Goal: Task Accomplishment & Management: Complete application form

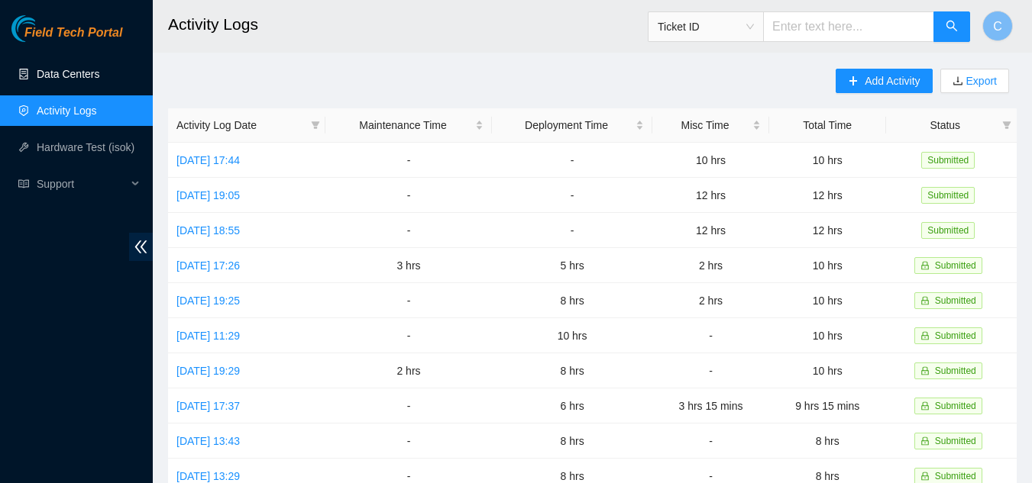
click at [43, 73] on link "Data Centers" at bounding box center [68, 74] width 63 height 12
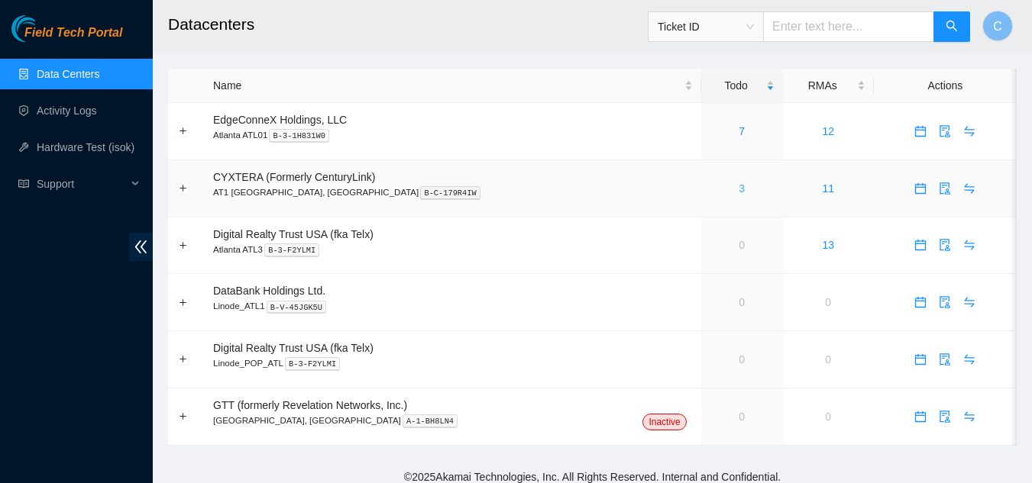
click at [738, 189] on link "3" at bounding box center [741, 188] width 6 height 12
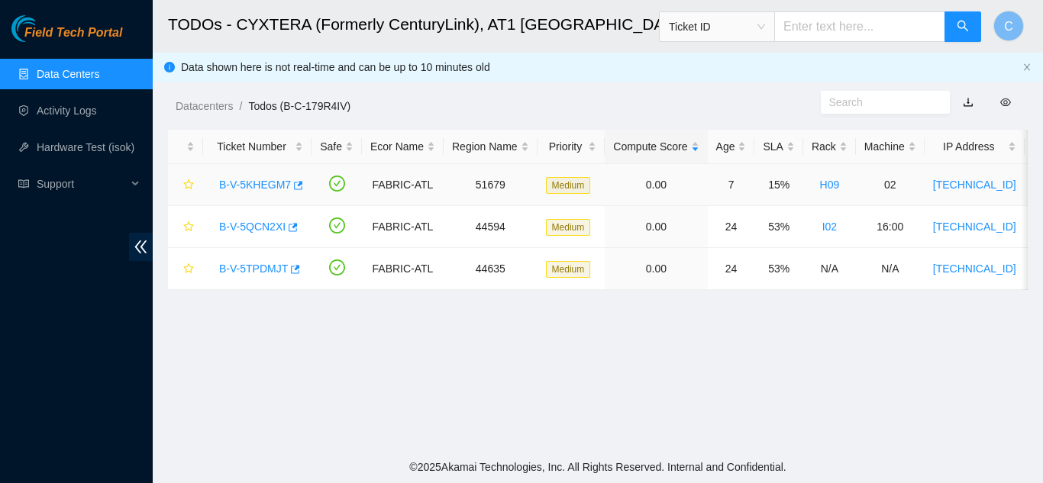
click at [261, 179] on link "B-V-5KHEGM7" at bounding box center [255, 185] width 72 height 12
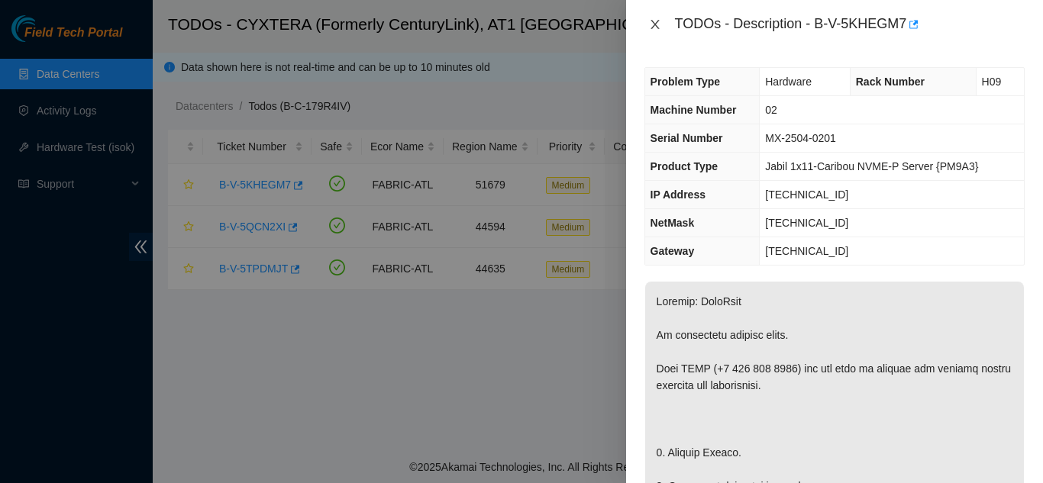
click at [653, 20] on icon "close" at bounding box center [655, 24] width 12 height 12
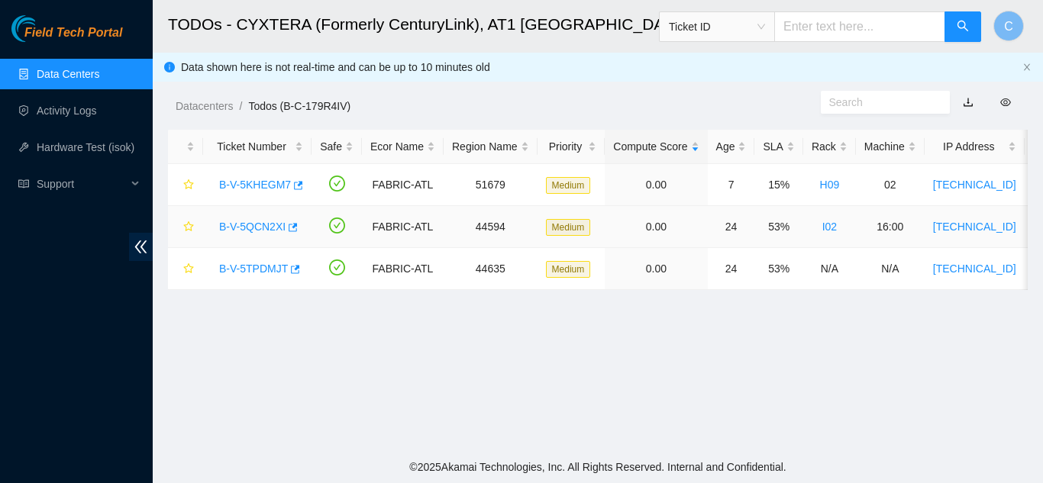
click at [244, 217] on div "B-V-5QCN2XI" at bounding box center [258, 227] width 92 height 24
click at [249, 221] on link "B-V-5QCN2XI" at bounding box center [252, 227] width 66 height 12
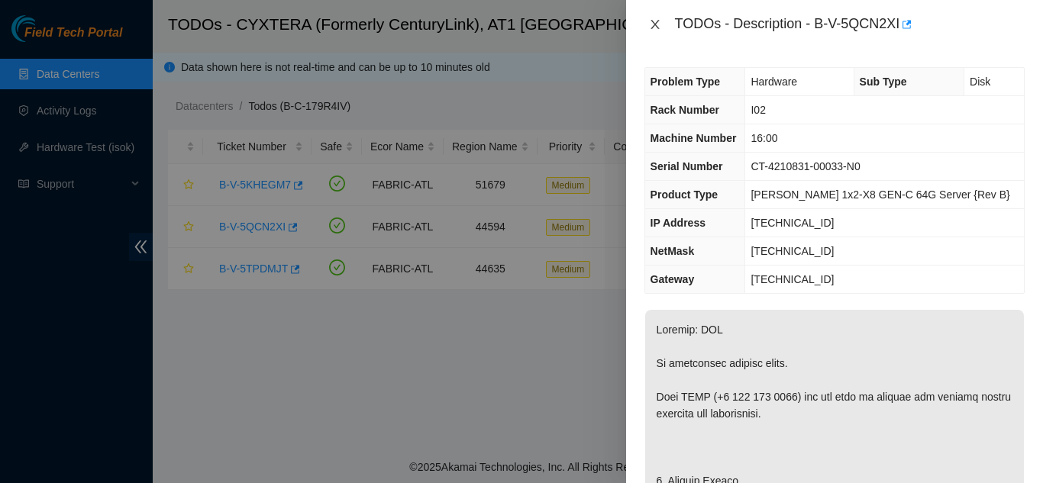
click at [656, 24] on icon "close" at bounding box center [655, 24] width 8 height 9
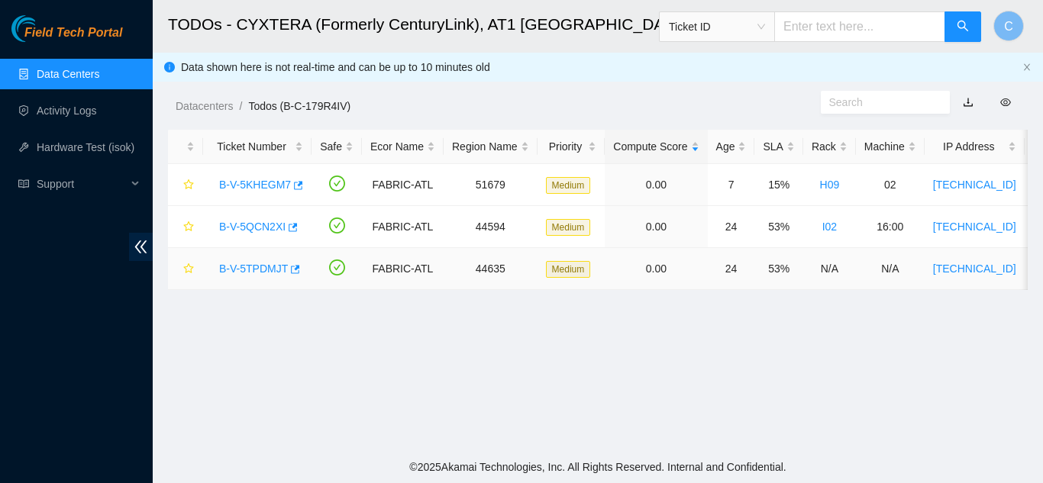
click at [251, 270] on link "B-V-5TPDMJT" at bounding box center [253, 269] width 69 height 12
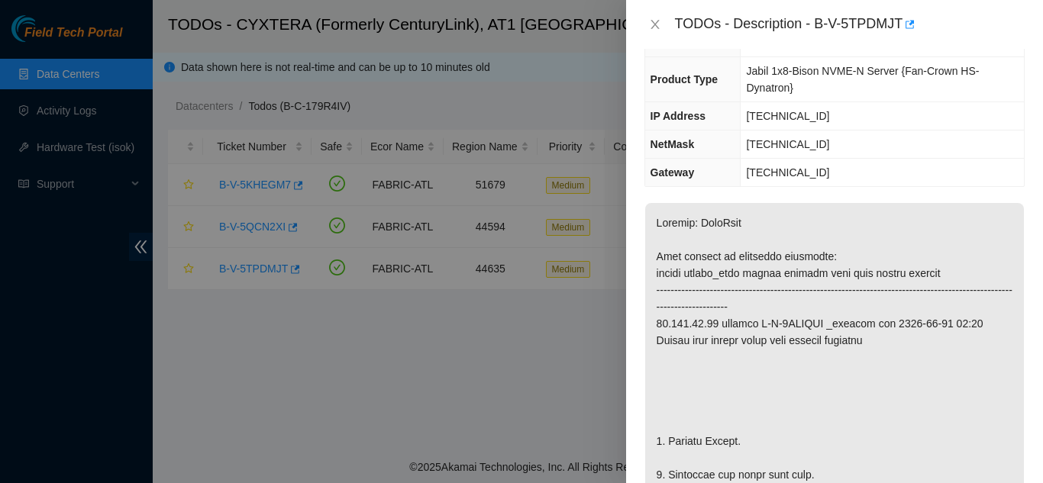
scroll to position [153, 0]
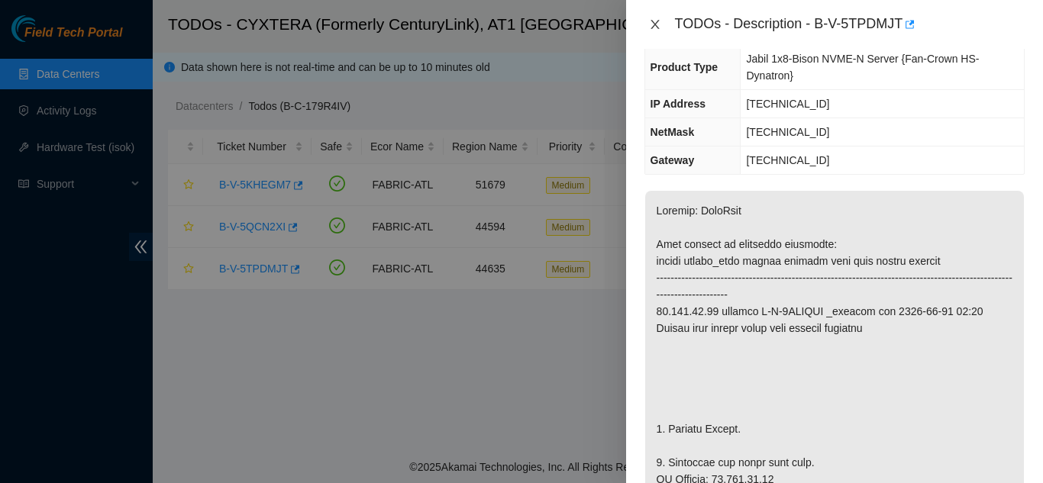
click at [652, 23] on icon "close" at bounding box center [655, 24] width 12 height 12
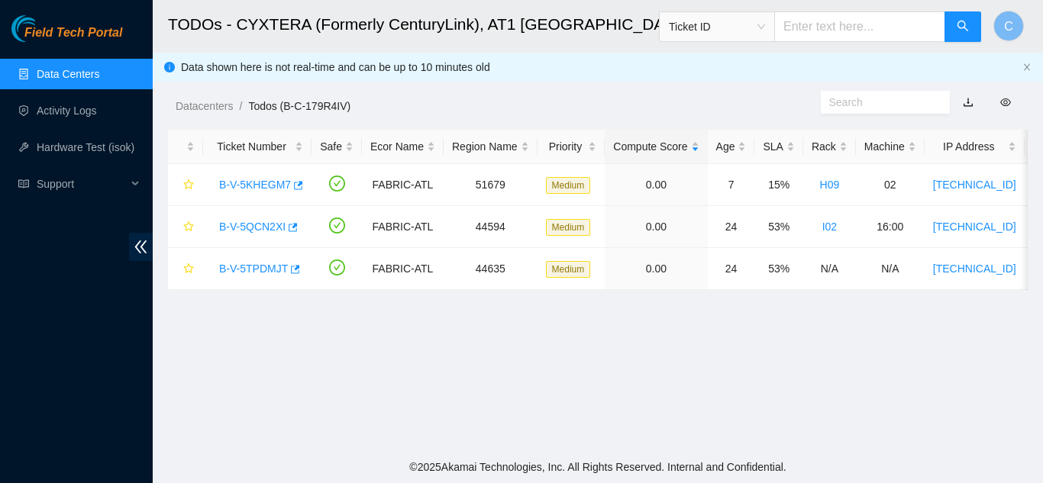
scroll to position [178, 0]
click at [73, 75] on link "Data Centers" at bounding box center [68, 74] width 63 height 12
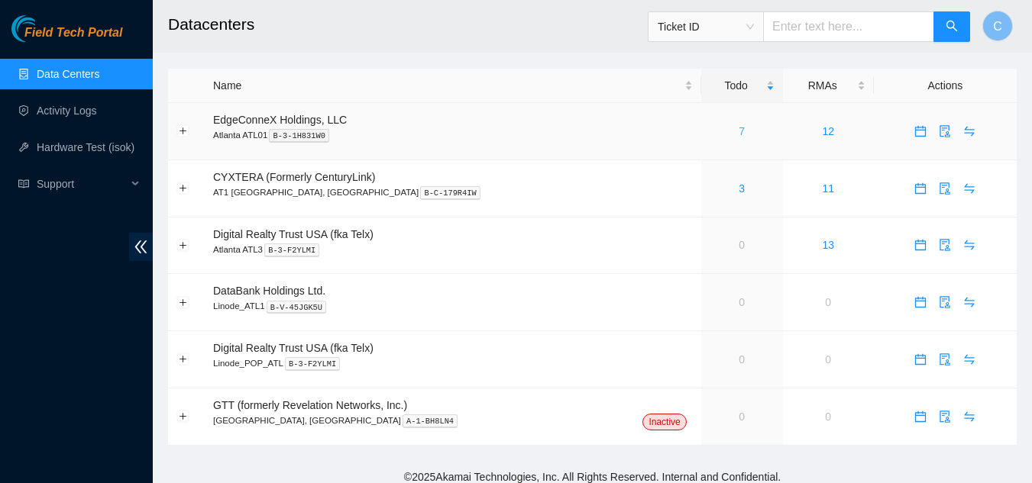
click at [738, 126] on link "7" at bounding box center [741, 131] width 6 height 12
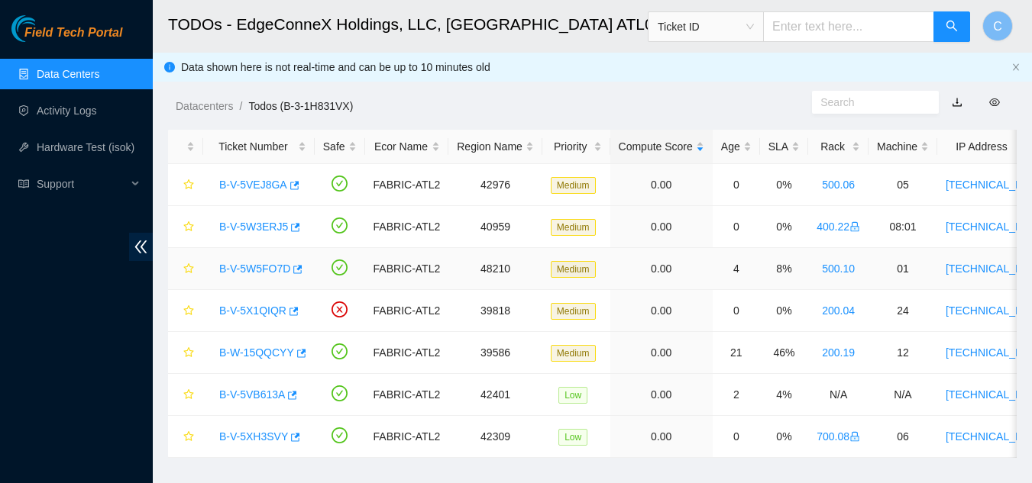
click at [241, 269] on link "B-V-5W5FO7D" at bounding box center [254, 269] width 71 height 12
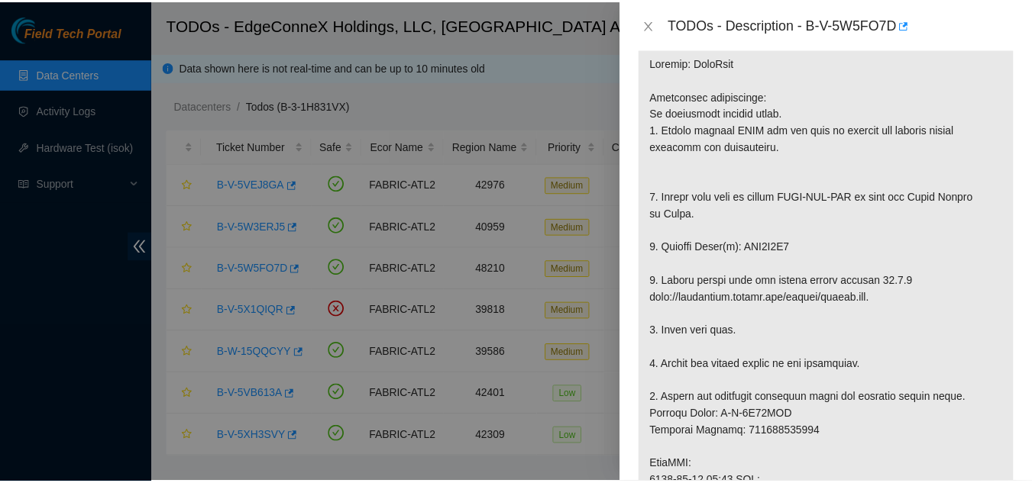
scroll to position [305, 0]
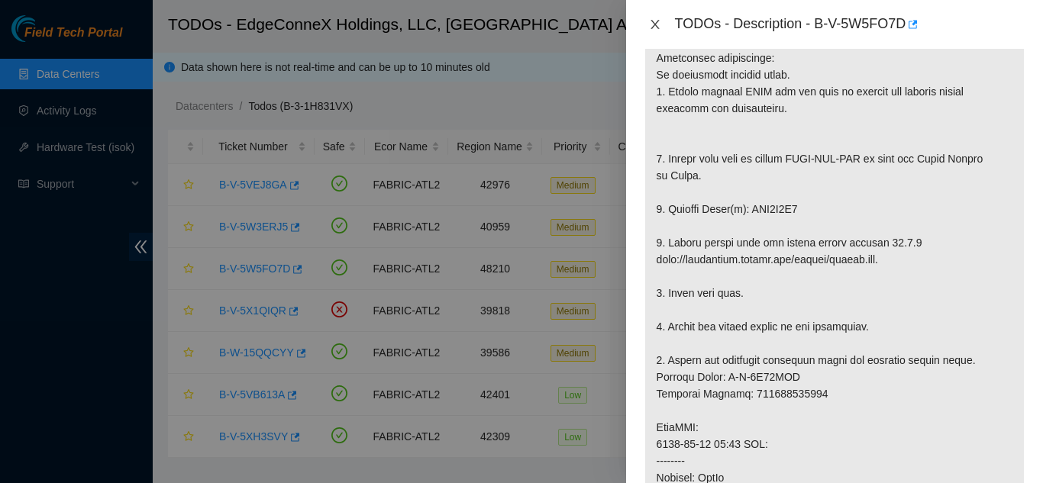
click at [652, 20] on icon "close" at bounding box center [655, 24] width 12 height 12
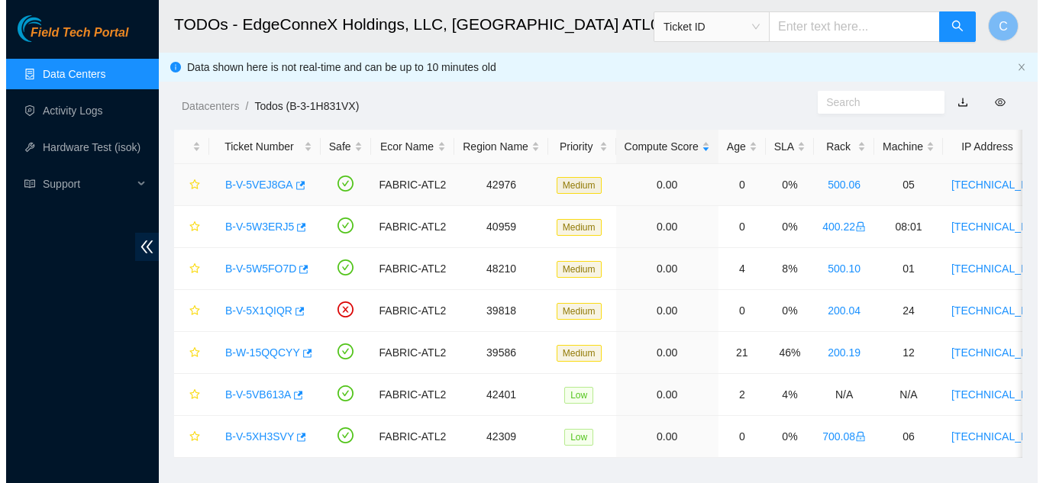
scroll to position [328, 0]
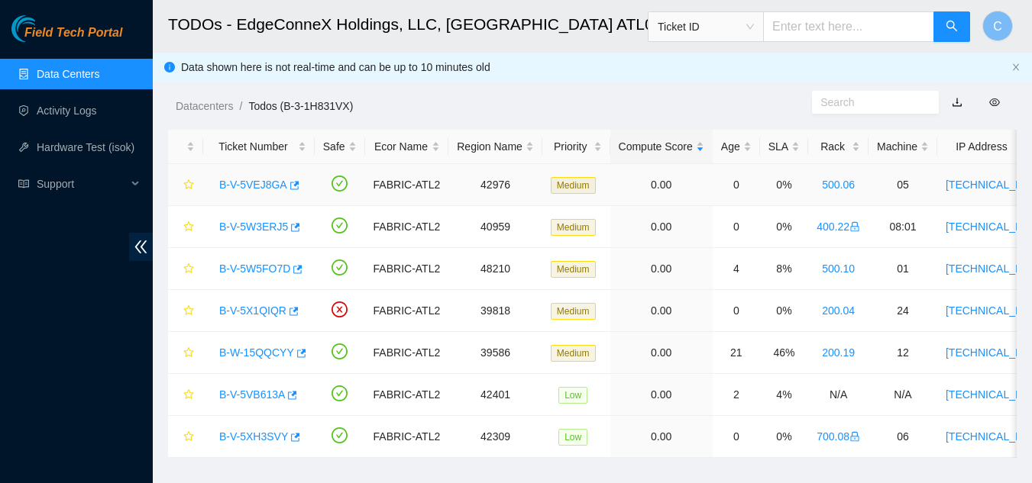
click at [257, 178] on div "B-V-5VEJ8GA" at bounding box center [259, 185] width 95 height 24
click at [260, 188] on link "B-V-5VEJ8GA" at bounding box center [253, 185] width 68 height 12
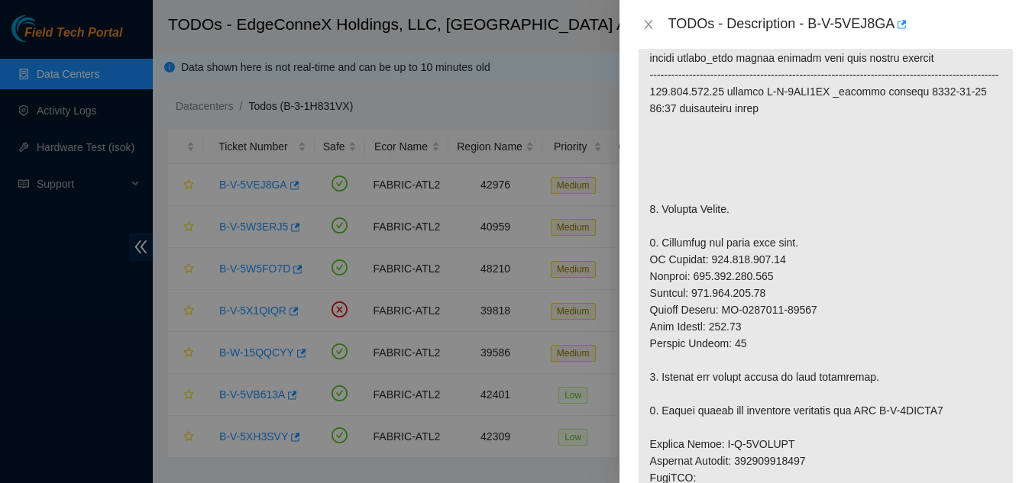
scroll to position [277, 0]
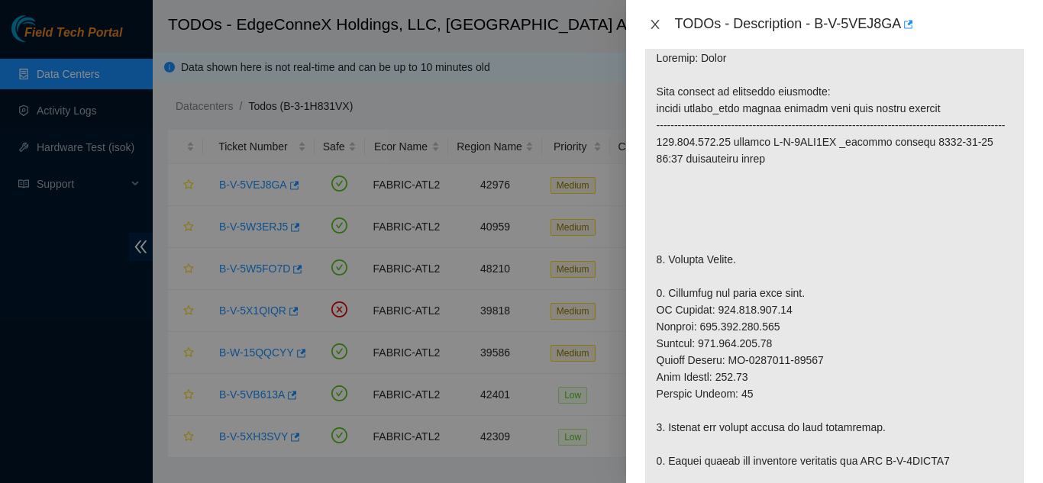
click at [653, 23] on icon "close" at bounding box center [655, 24] width 8 height 9
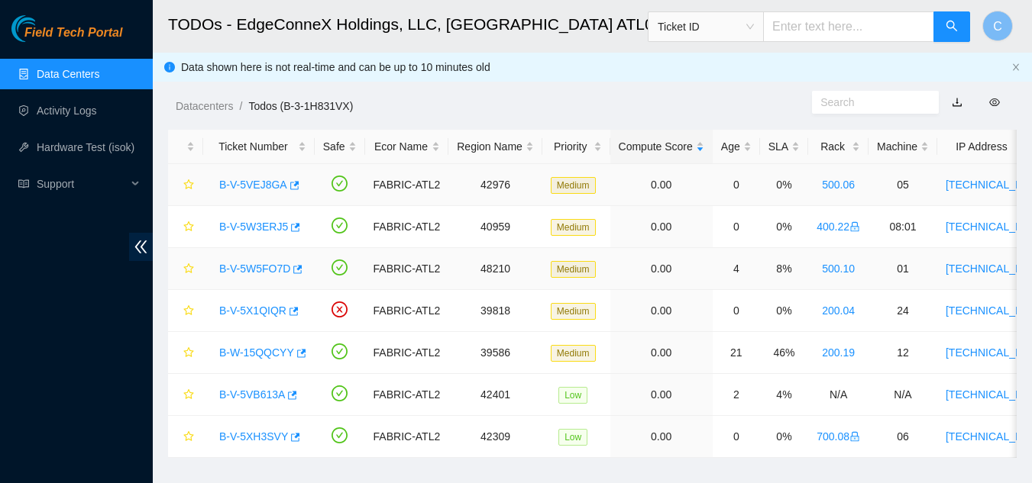
scroll to position [328, 0]
click at [129, 245] on span "double-left" at bounding box center [141, 247] width 24 height 28
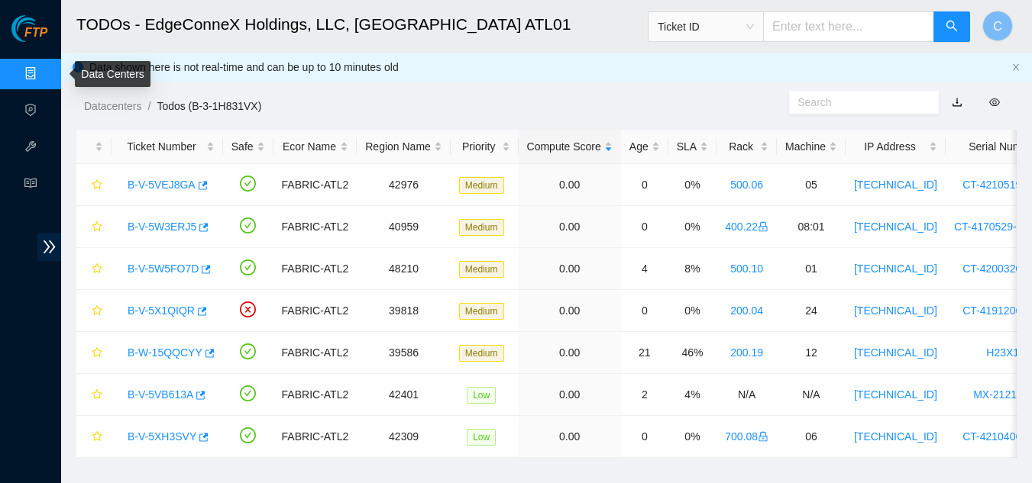
click at [44, 80] on link "Data Centers" at bounding box center [75, 74] width 63 height 12
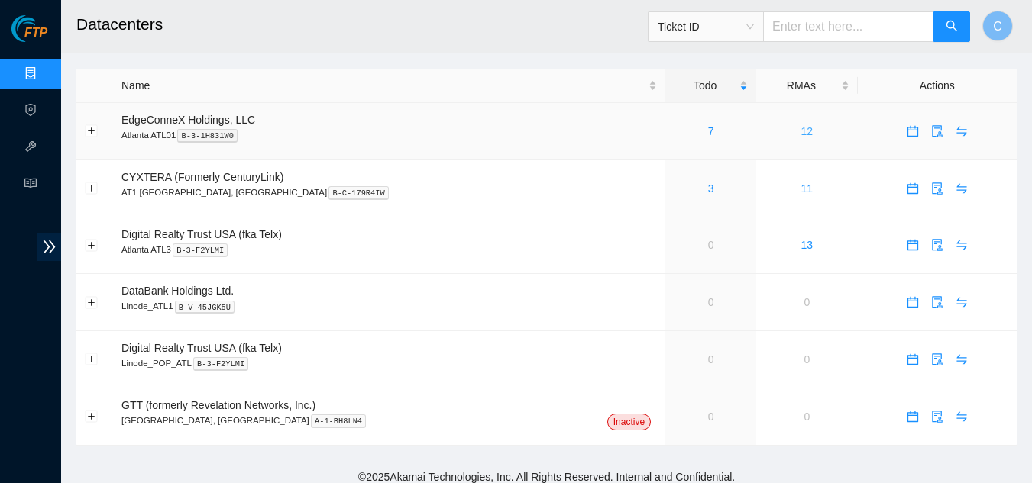
click at [801, 127] on link "12" at bounding box center [807, 131] width 12 height 12
drag, startPoint x: 28, startPoint y: 139, endPoint x: 28, endPoint y: 177, distance: 38.2
click at [28, 177] on ul "Data Centers Activity Logs Hardware Test (isok) Support" at bounding box center [30, 129] width 61 height 147
click at [44, 117] on link "Activity Logs" at bounding box center [74, 111] width 60 height 12
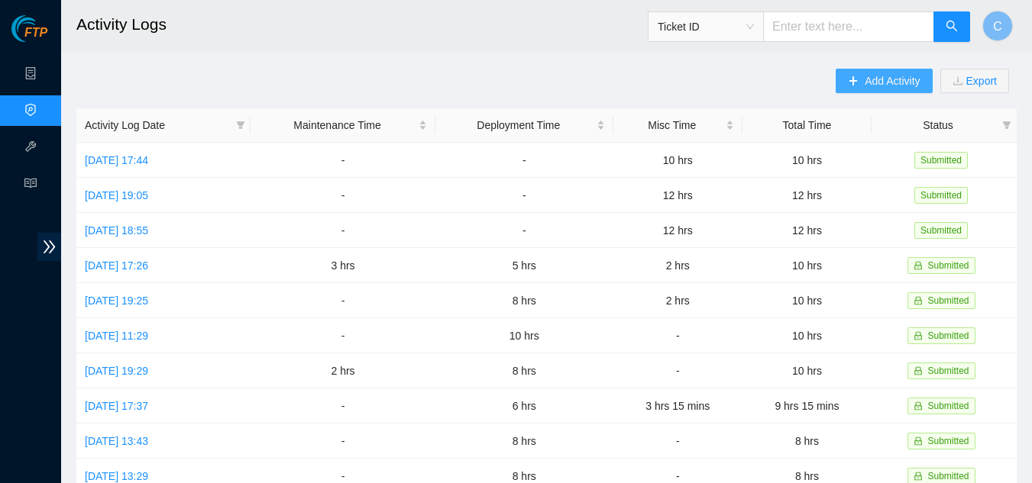
click at [874, 82] on span "Add Activity" at bounding box center [891, 81] width 55 height 17
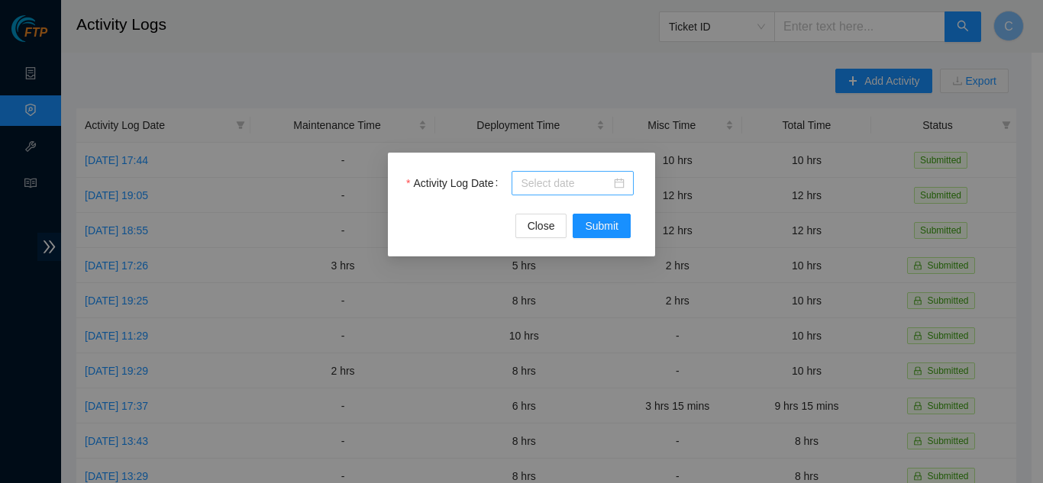
click at [575, 189] on input "Activity Log Date" at bounding box center [566, 183] width 90 height 17
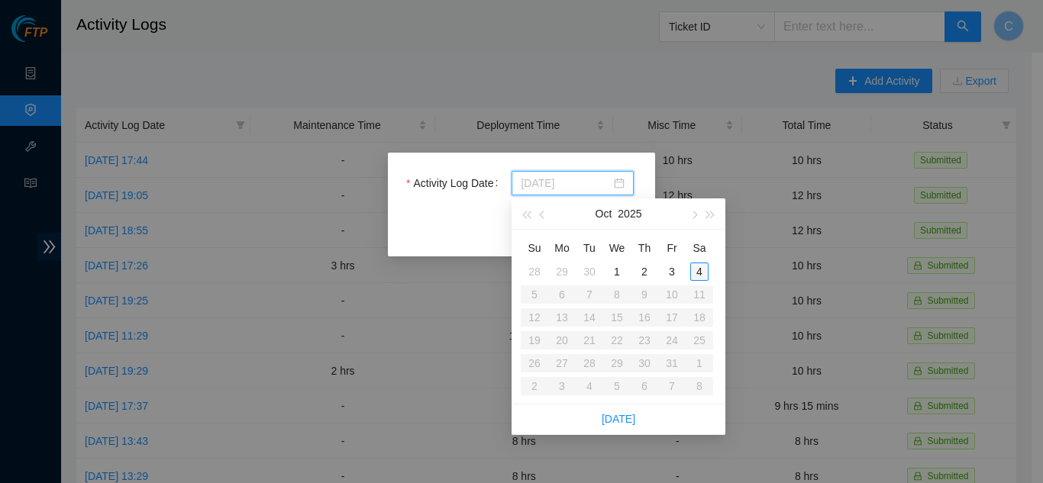
type input "2025-10-04"
click at [698, 270] on div "4" at bounding box center [699, 272] width 18 height 18
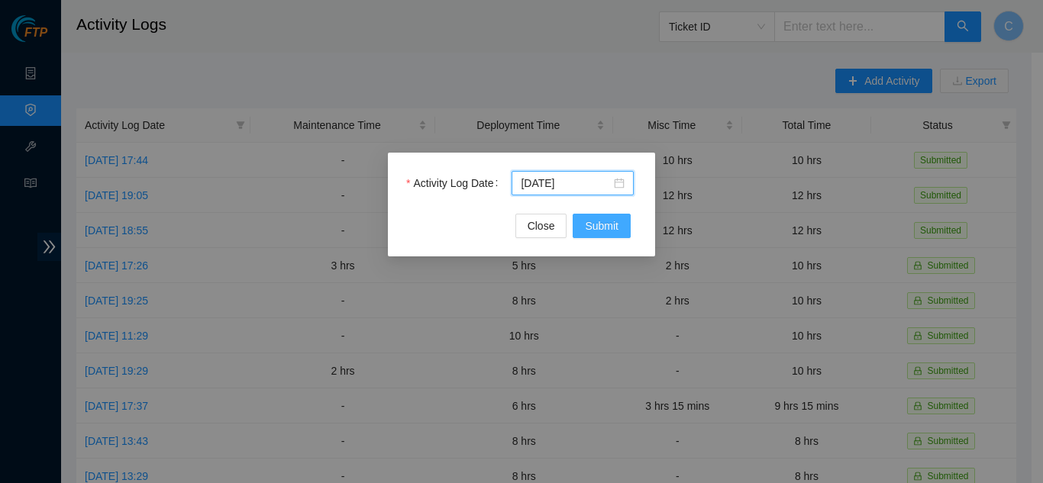
click at [614, 227] on span "Submit" at bounding box center [602, 226] width 34 height 17
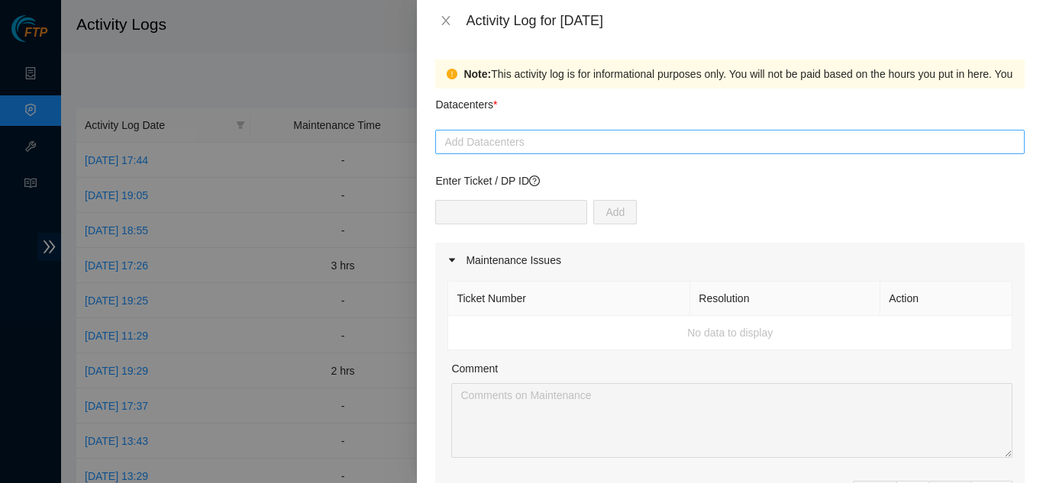
click at [513, 132] on div "Add Datacenters" at bounding box center [729, 142] width 589 height 24
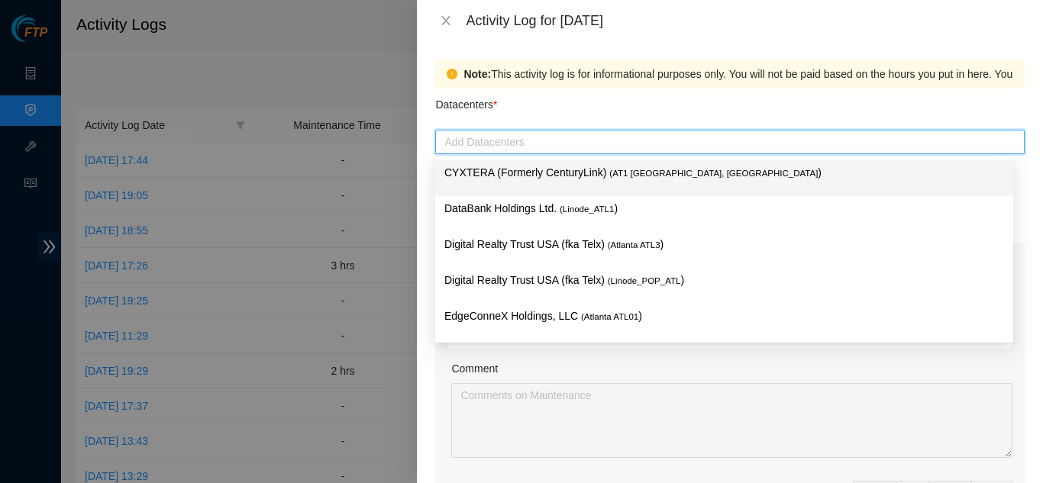
click at [496, 176] on p "CYXTERA (Formerly CenturyLink) ( AT1 Atlanta, GA )" at bounding box center [724, 173] width 560 height 18
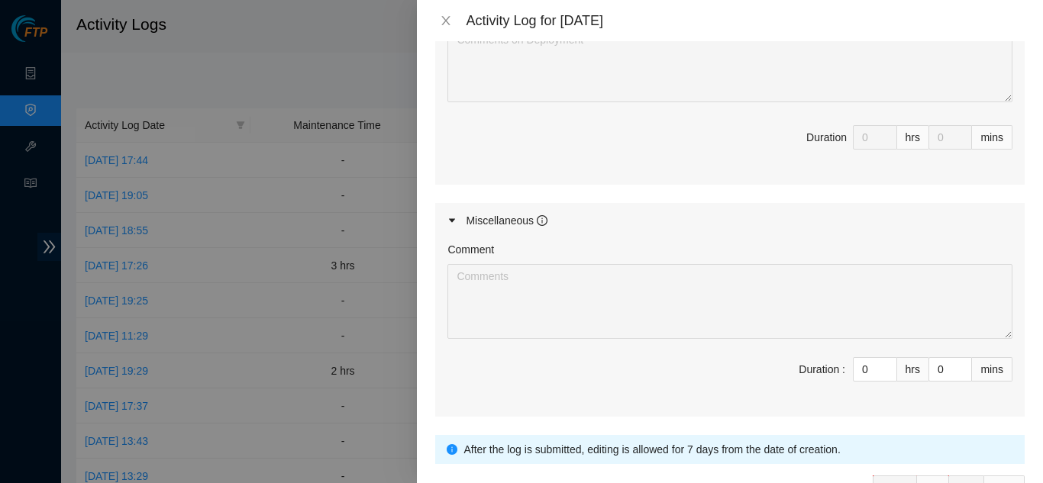
scroll to position [773, 0]
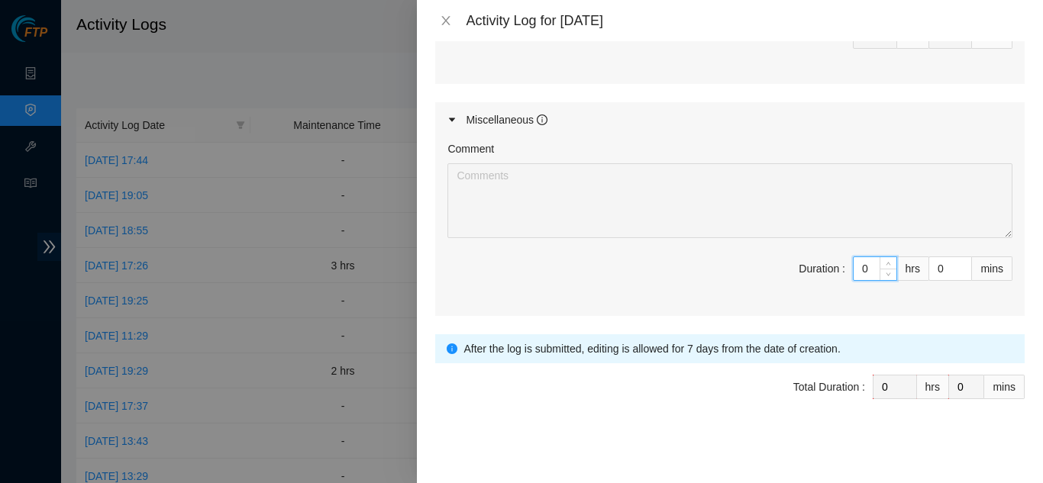
click at [861, 269] on input "0" at bounding box center [875, 268] width 43 height 23
type input "03"
type input "3"
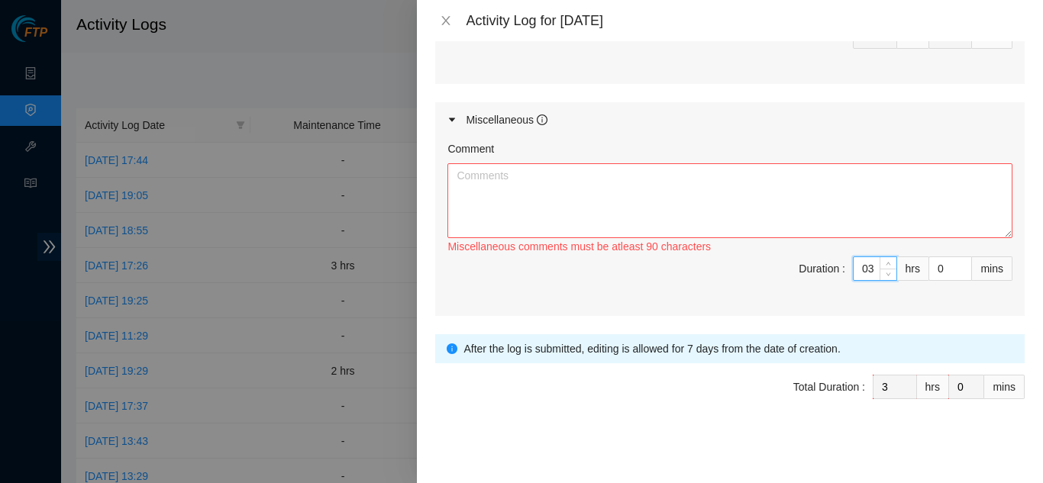
type input "0"
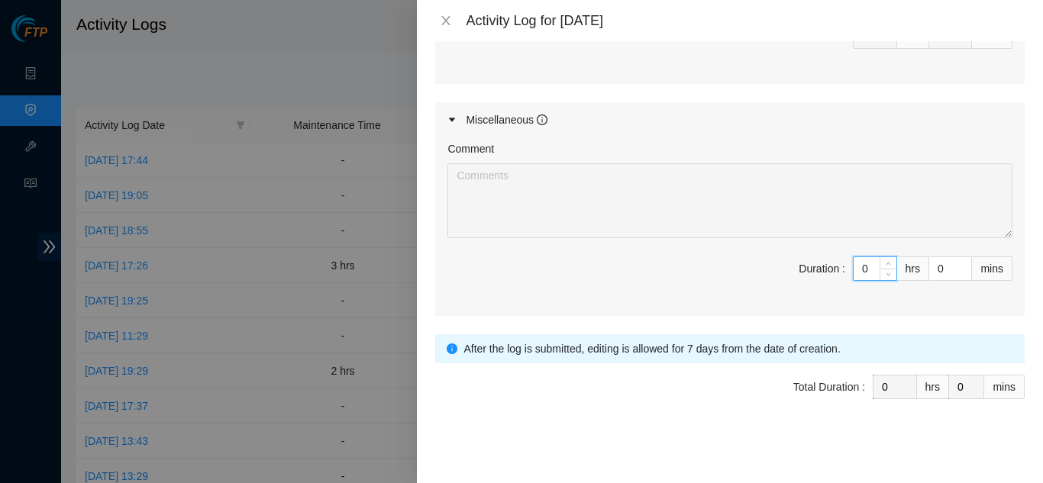
type input "04"
type input "4"
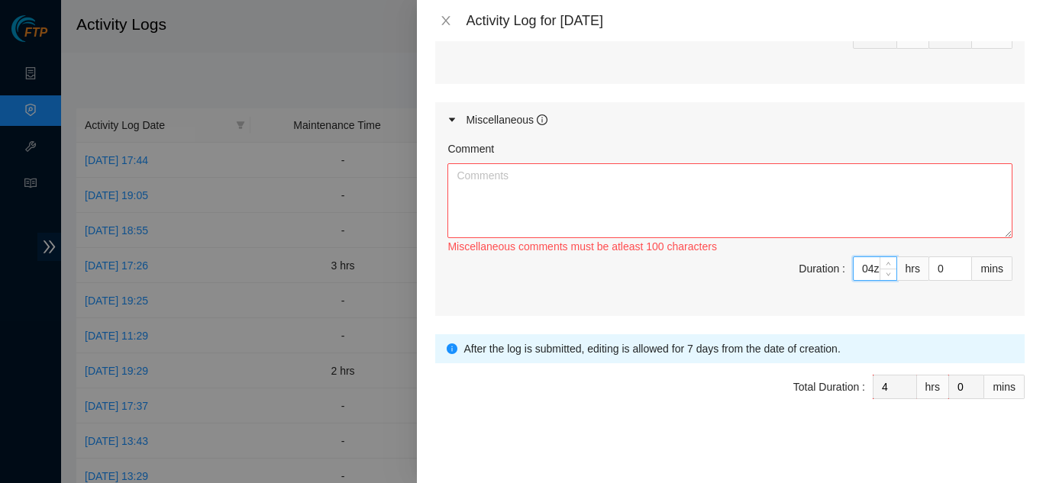
type input "04zz"
click at [856, 270] on input "04zz" at bounding box center [875, 268] width 43 height 23
drag, startPoint x: 856, startPoint y: 270, endPoint x: 877, endPoint y: 273, distance: 21.6
click at [877, 273] on div "04zz" at bounding box center [875, 269] width 44 height 24
type input "0"
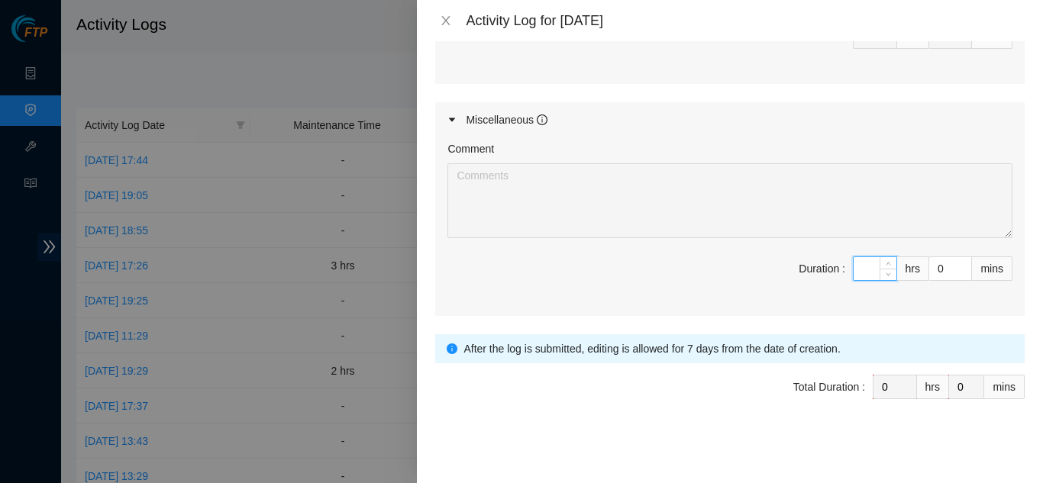
type input "6"
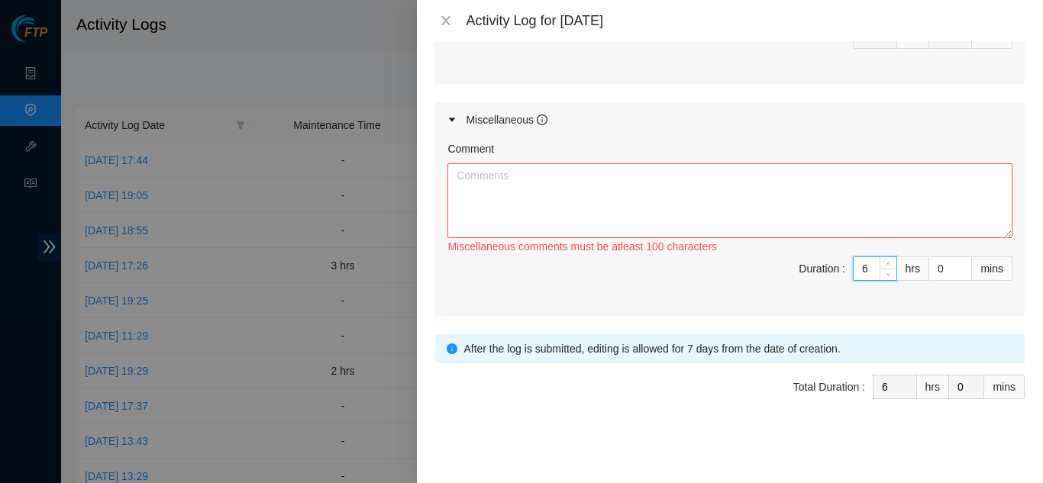
type input "6"
click at [540, 188] on textarea "Comment" at bounding box center [729, 200] width 565 height 75
click at [602, 211] on textarea "Comment" at bounding box center [729, 200] width 565 height 75
click at [543, 179] on textarea "Cleaned and vaccumed" at bounding box center [729, 200] width 565 height 75
drag, startPoint x: 544, startPoint y: 177, endPoint x: 551, endPoint y: 160, distance: 18.9
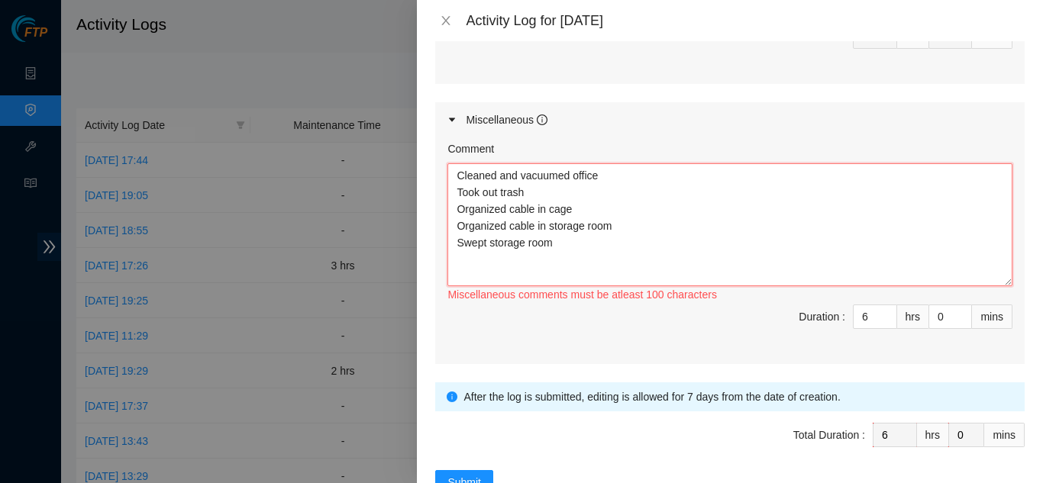
scroll to position [0, 0]
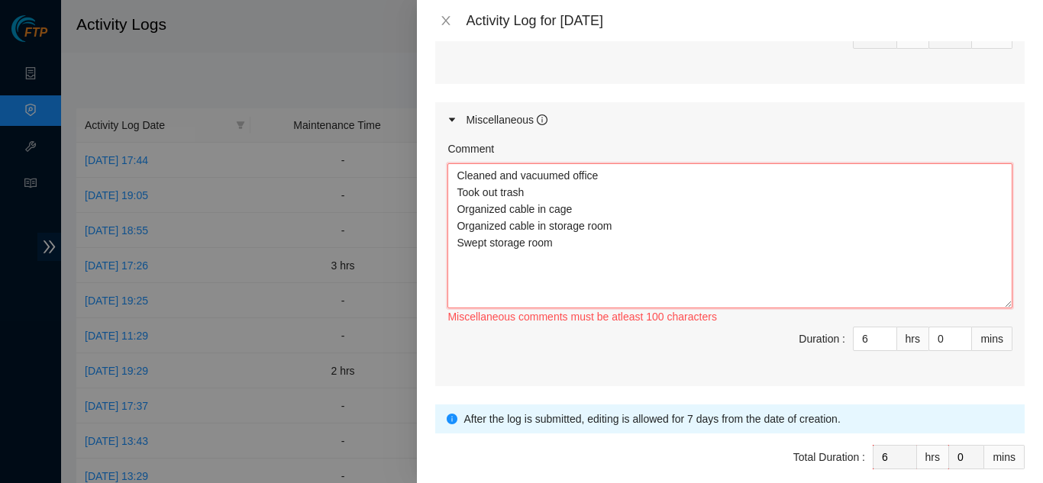
drag, startPoint x: 999, startPoint y: 236, endPoint x: 1006, endPoint y: 306, distance: 70.6
click at [1006, 306] on div "Comment Cleaned and vacuumed office Took out trash Organized cable in cage Orga…" at bounding box center [729, 261] width 589 height 249
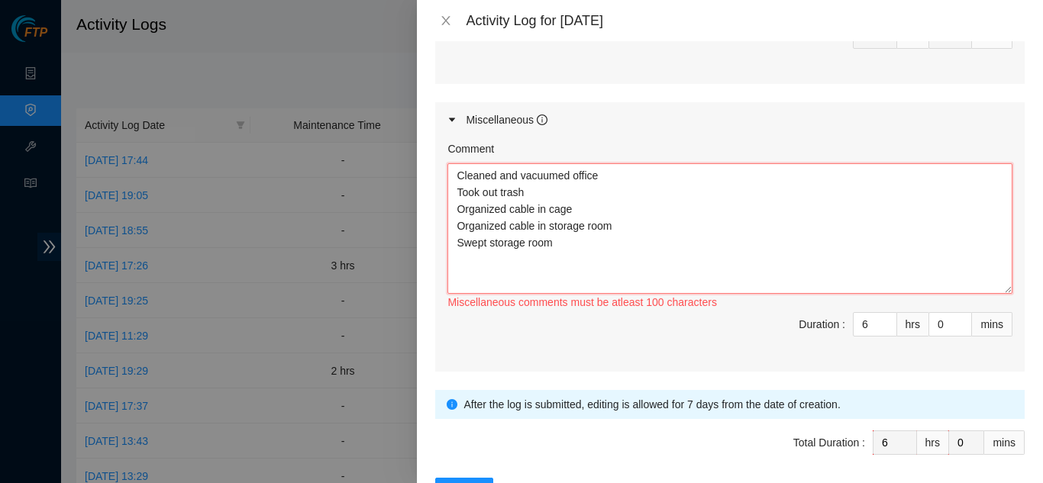
drag, startPoint x: 996, startPoint y: 302, endPoint x: 983, endPoint y: 287, distance: 20.0
click at [983, 287] on textarea "Cleaned and vacuumed office Took out trash Organized cable in cage Organized ca…" at bounding box center [729, 228] width 565 height 131
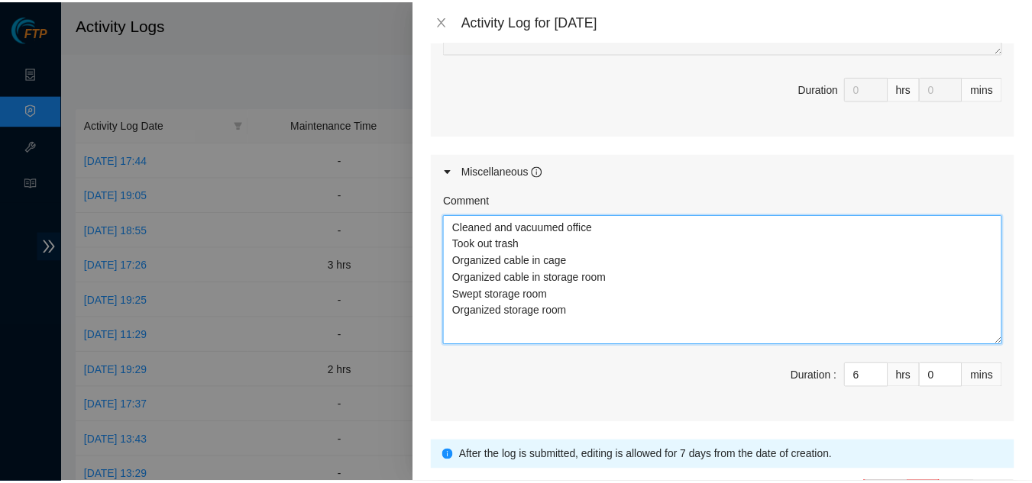
scroll to position [828, 0]
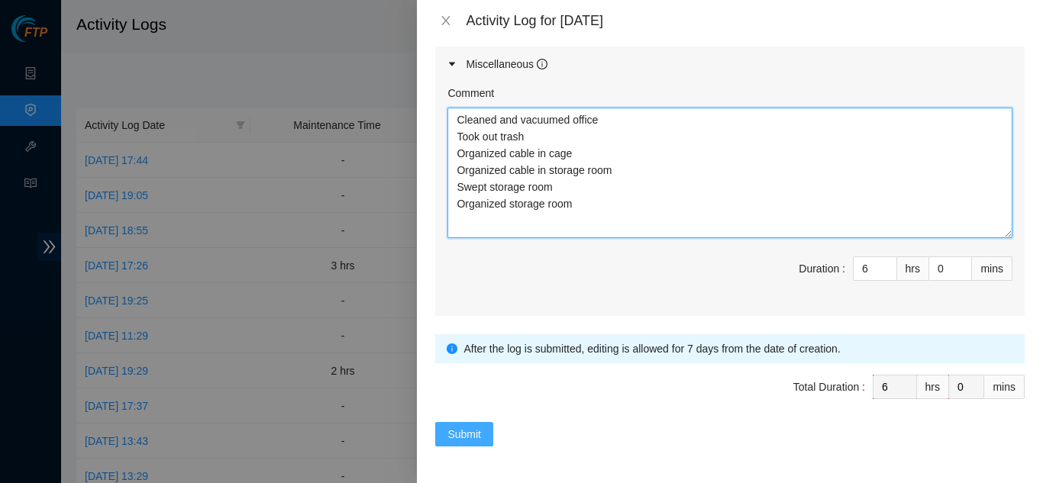
type textarea "Cleaned and vacuumed office Took out trash Organized cable in cage Organized ca…"
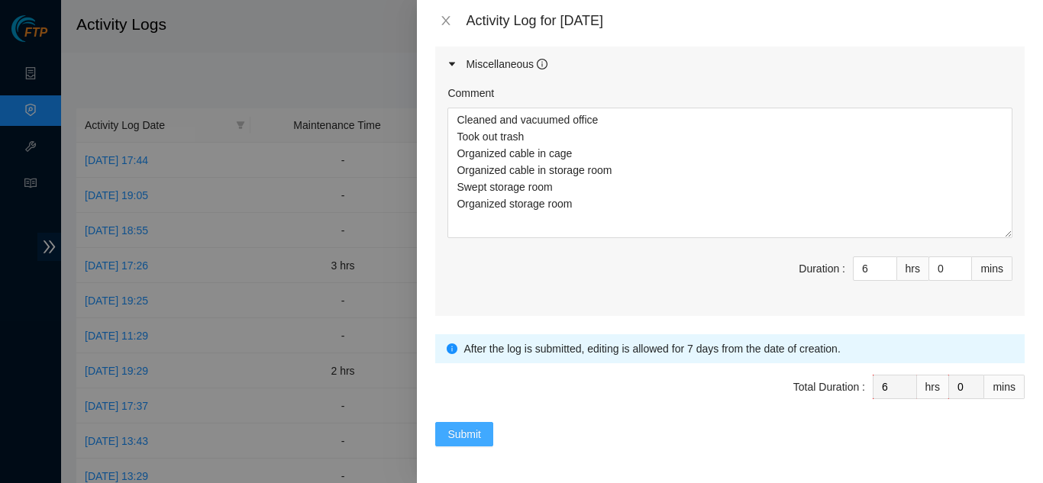
click at [441, 435] on button "Submit" at bounding box center [464, 434] width 58 height 24
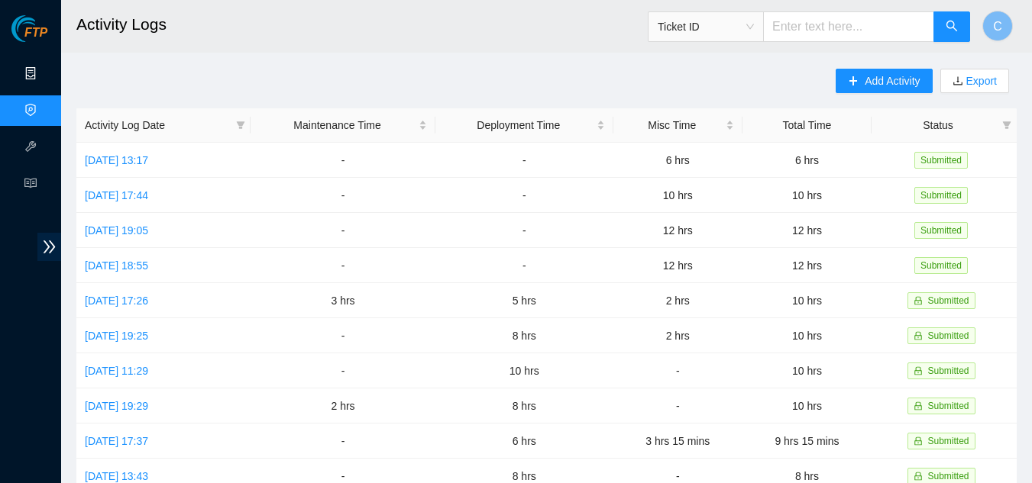
click at [44, 79] on link "Data Centers" at bounding box center [75, 74] width 63 height 12
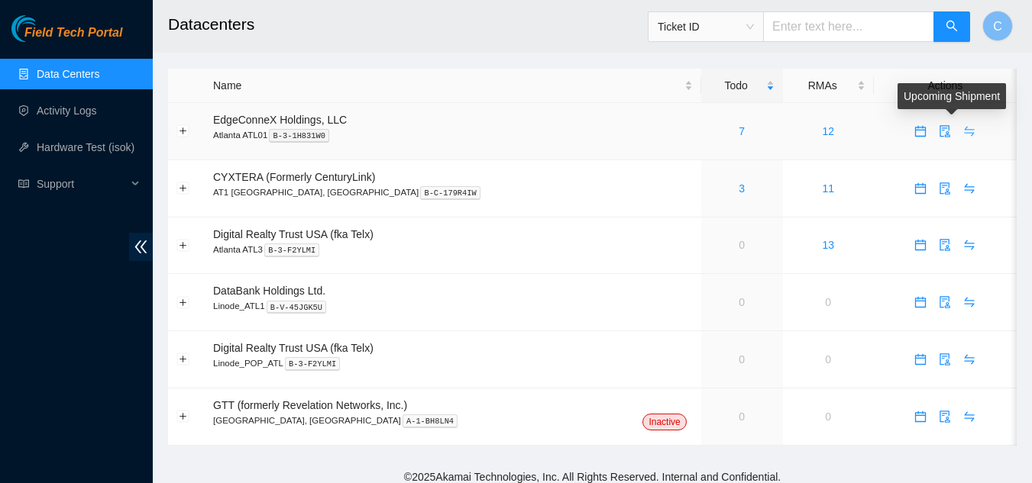
click at [963, 129] on icon "swap" at bounding box center [969, 131] width 12 height 12
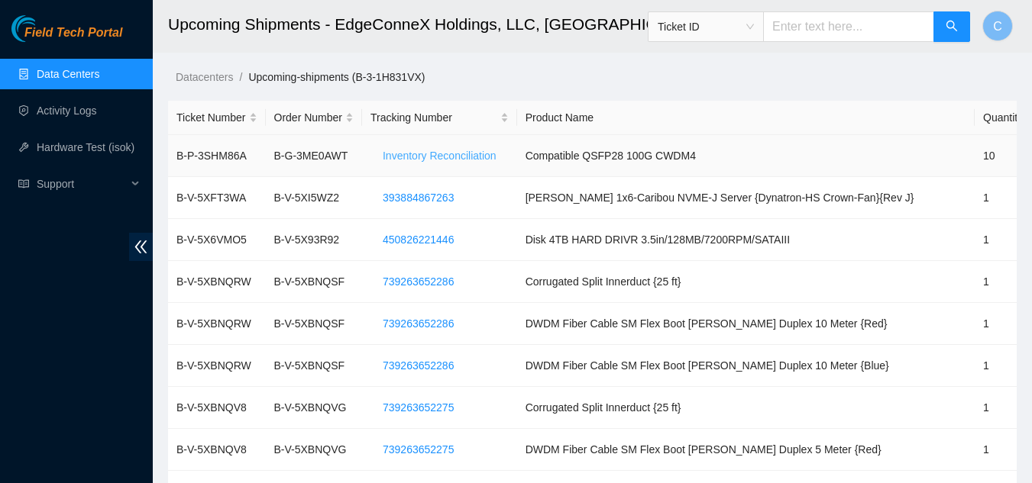
click at [419, 154] on span "Inventory Reconciliation" at bounding box center [440, 155] width 114 height 17
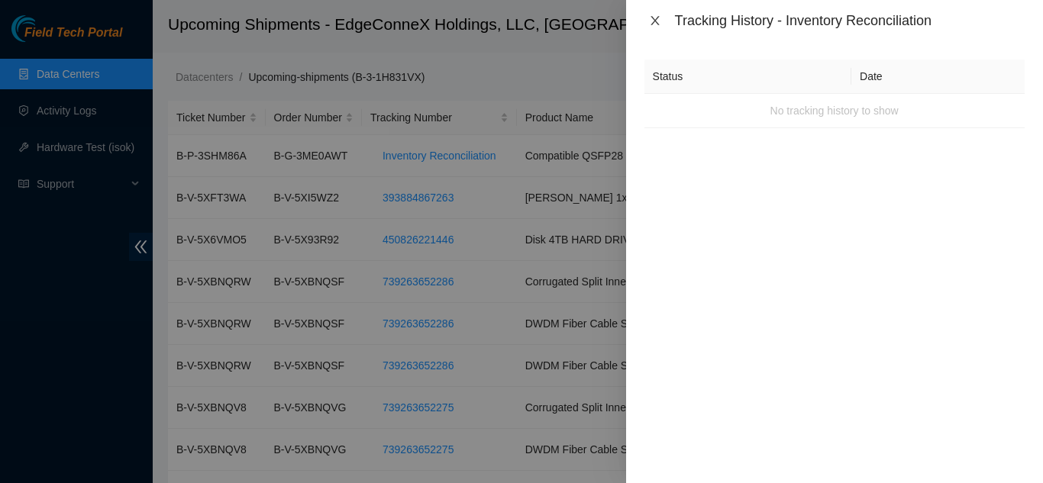
click at [657, 24] on icon "close" at bounding box center [655, 20] width 8 height 9
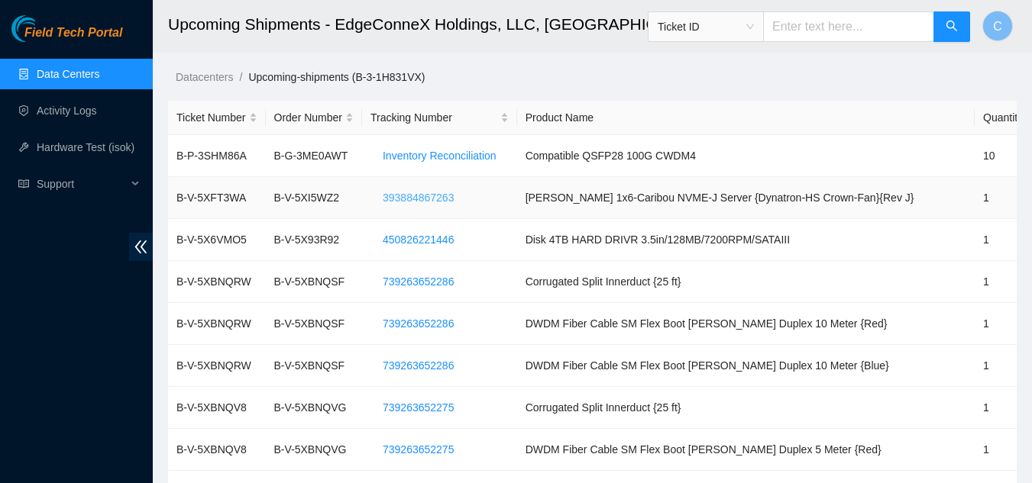
click at [420, 199] on span "393884867263" at bounding box center [418, 197] width 71 height 17
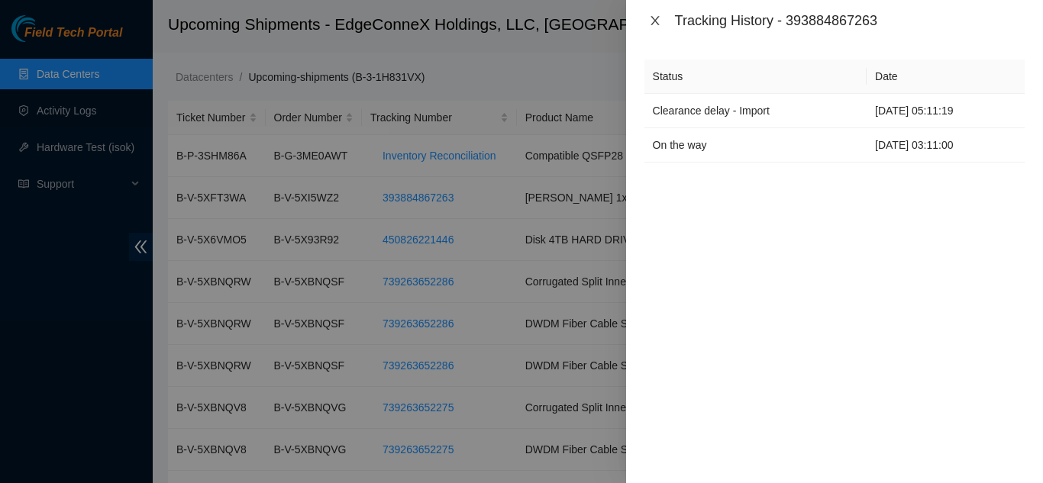
click at [652, 20] on icon "close" at bounding box center [655, 21] width 12 height 12
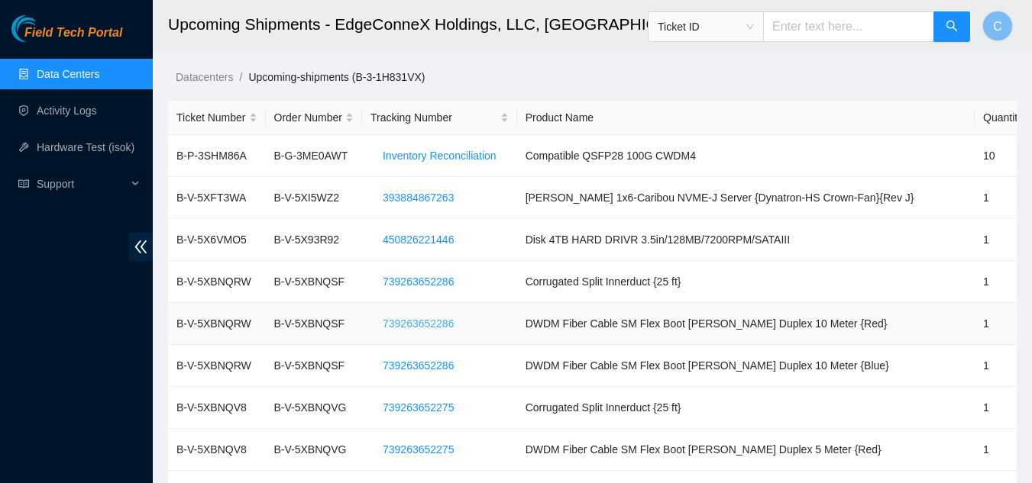
click at [422, 322] on span "739263652286" at bounding box center [418, 323] width 71 height 17
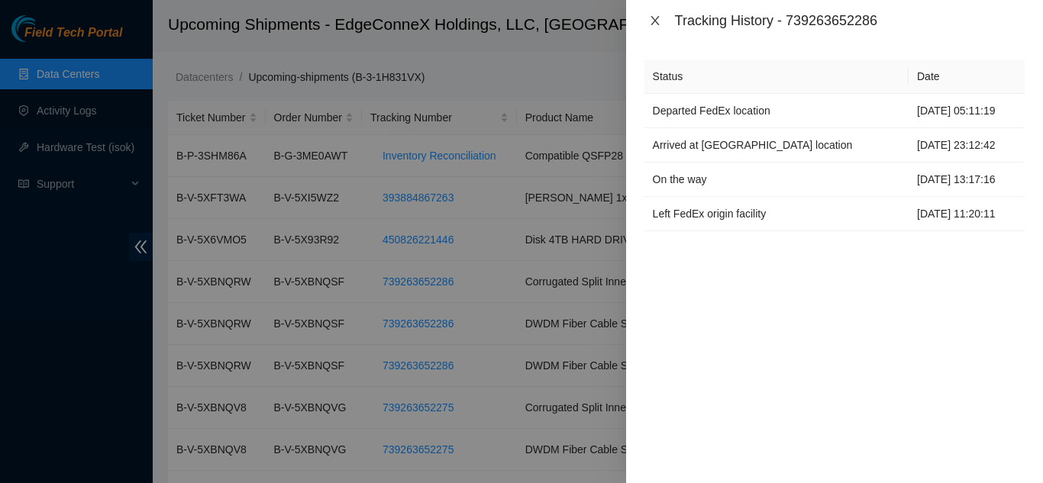
click at [657, 23] on icon "close" at bounding box center [655, 20] width 8 height 9
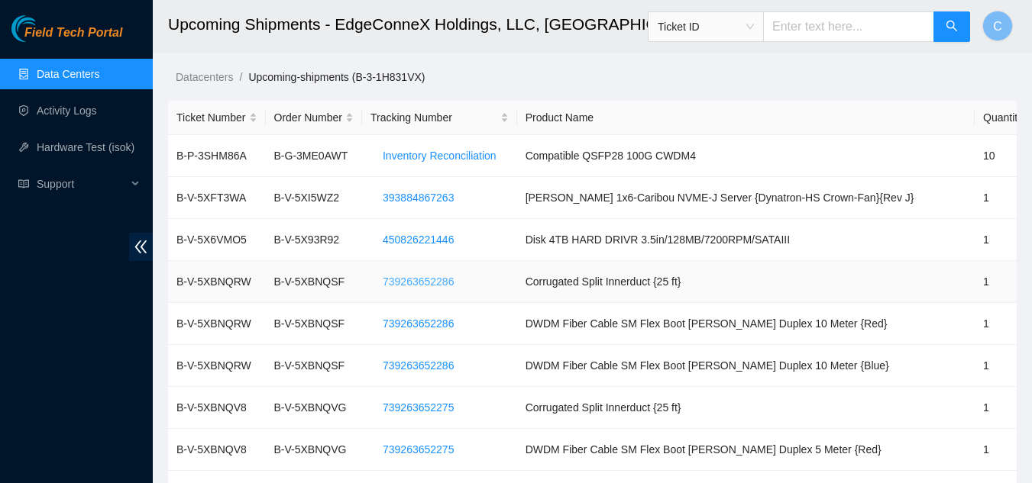
click at [434, 283] on span "739263652286" at bounding box center [418, 281] width 71 height 17
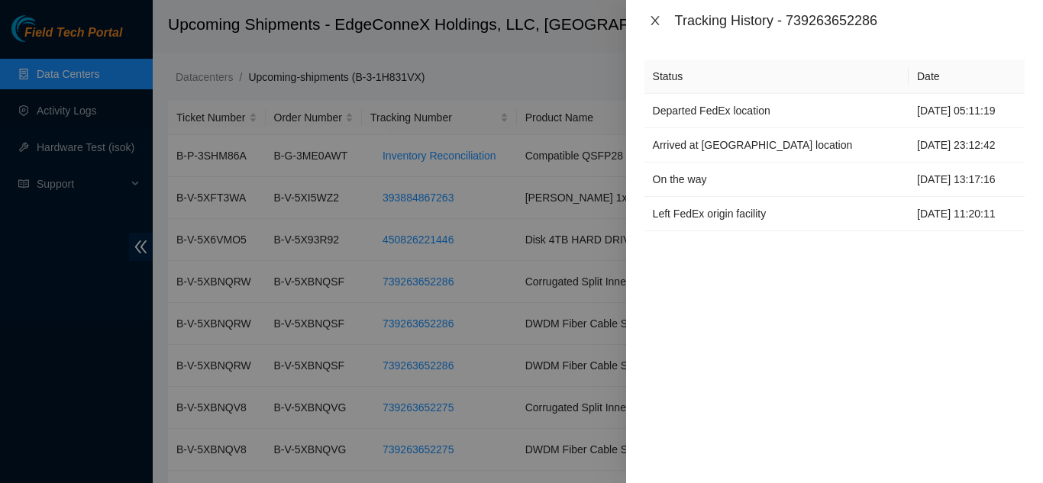
click at [656, 20] on icon "close" at bounding box center [655, 20] width 8 height 9
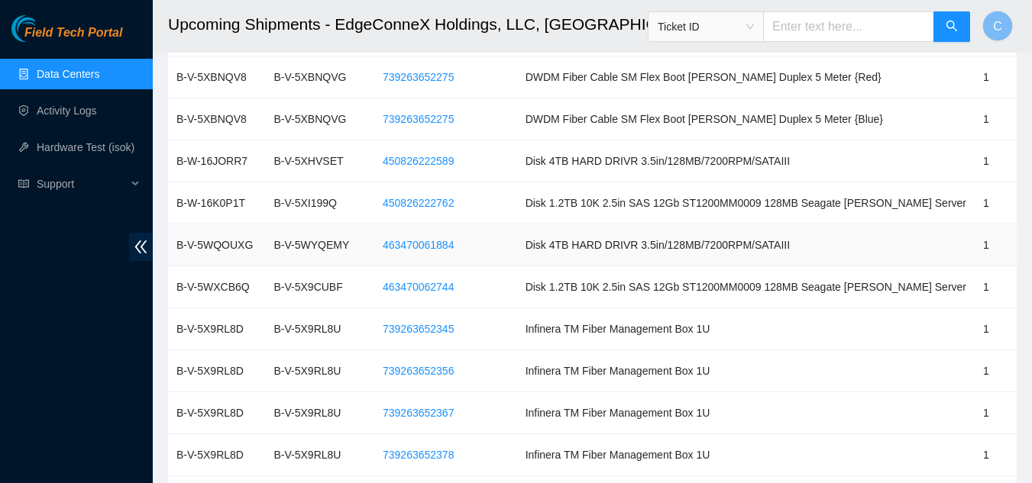
scroll to position [534, 0]
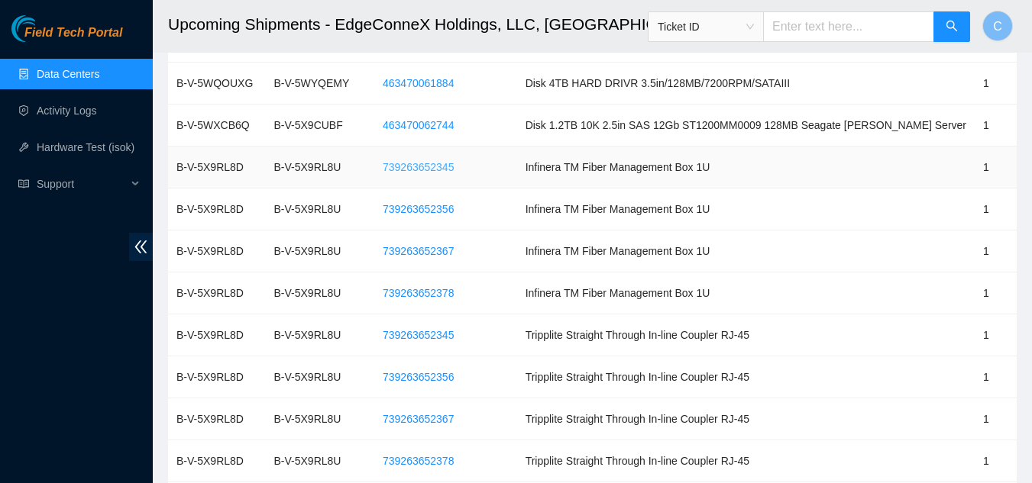
click at [423, 167] on span "739263652345" at bounding box center [418, 167] width 71 height 17
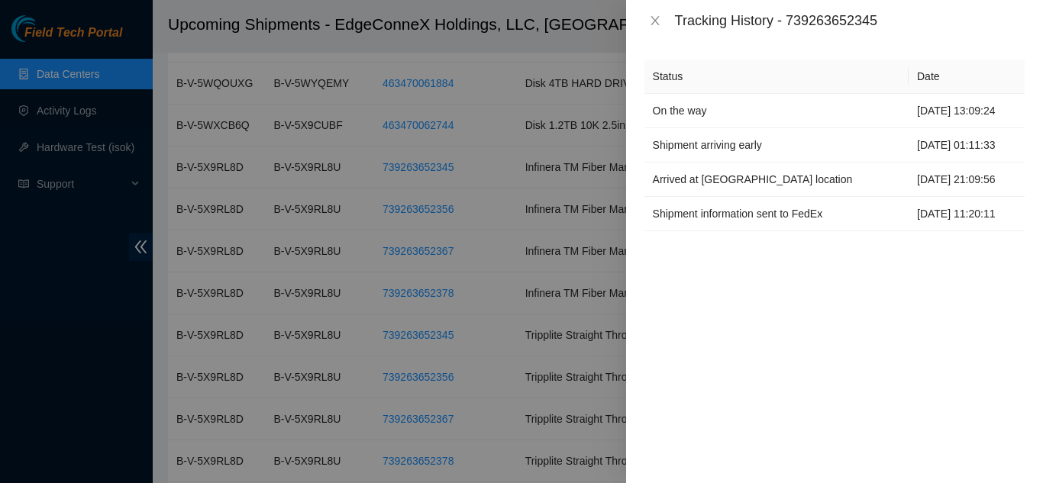
click at [646, 11] on div "Tracking History - 739263652345" at bounding box center [834, 20] width 417 height 41
click at [645, 23] on button "Close" at bounding box center [654, 21] width 21 height 15
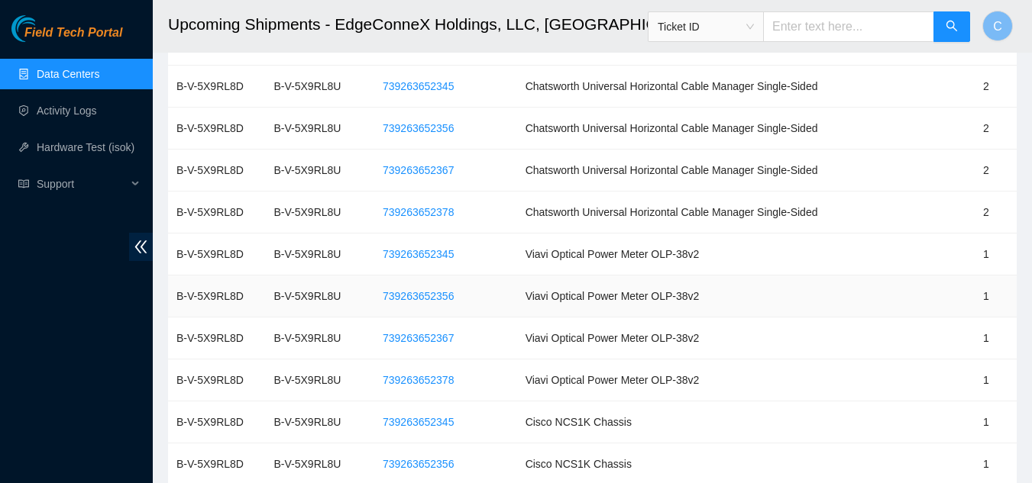
scroll to position [1145, 0]
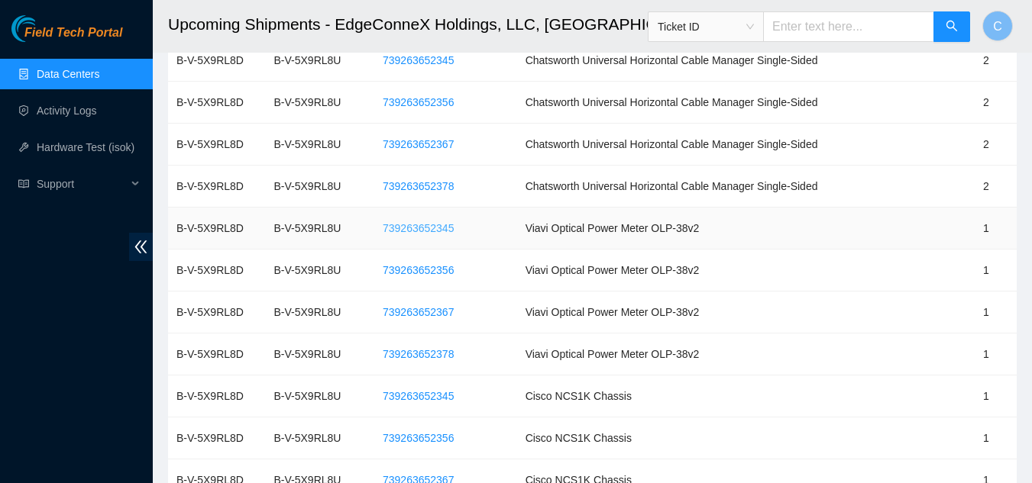
click at [440, 229] on span "739263652345" at bounding box center [418, 228] width 71 height 17
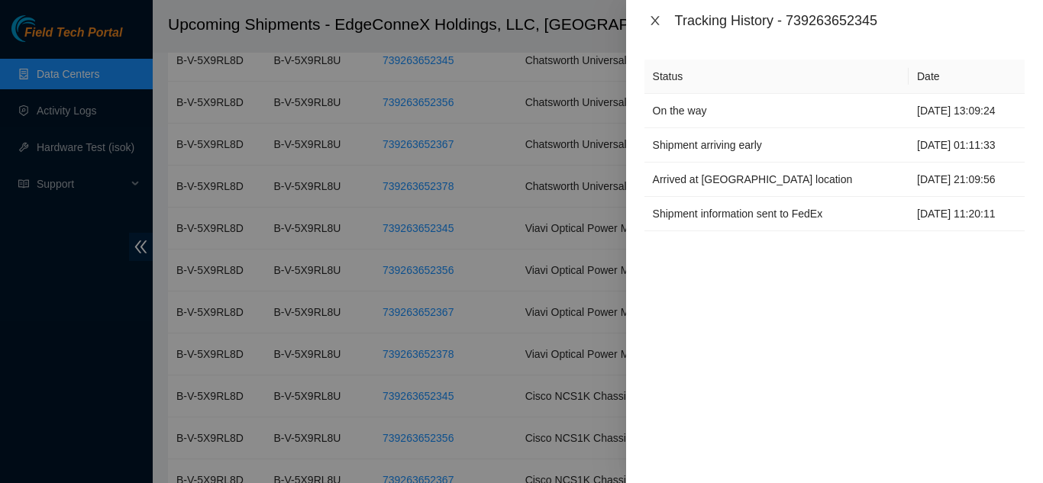
click at [659, 21] on icon "close" at bounding box center [655, 21] width 12 height 12
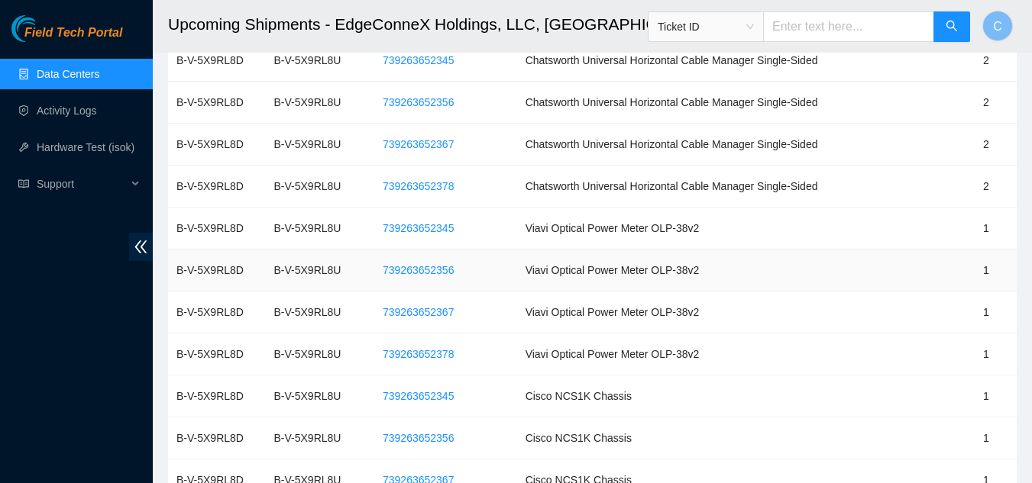
drag, startPoint x: 361, startPoint y: 270, endPoint x: 354, endPoint y: 277, distance: 10.3
drag, startPoint x: 354, startPoint y: 277, endPoint x: 753, endPoint y: 204, distance: 406.0
click at [753, 204] on td "Chatsworth Universal Horizontal Cable Manager Single-Sided" at bounding box center [745, 187] width 457 height 42
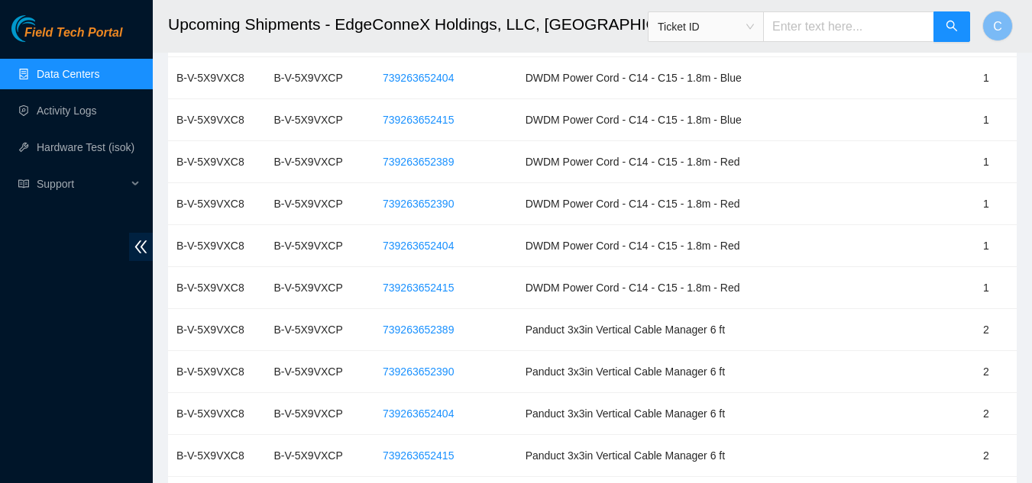
scroll to position [4352, 0]
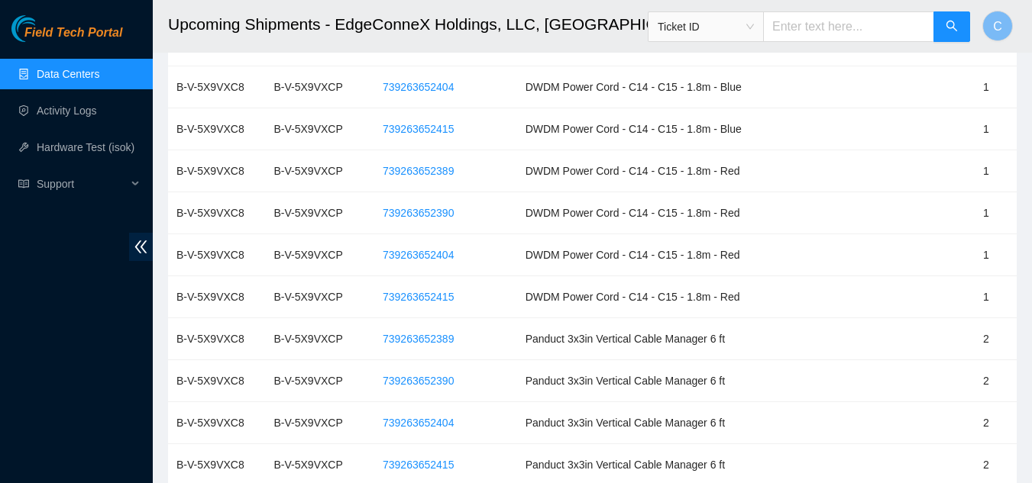
click at [82, 79] on link "Data Centers" at bounding box center [68, 74] width 63 height 12
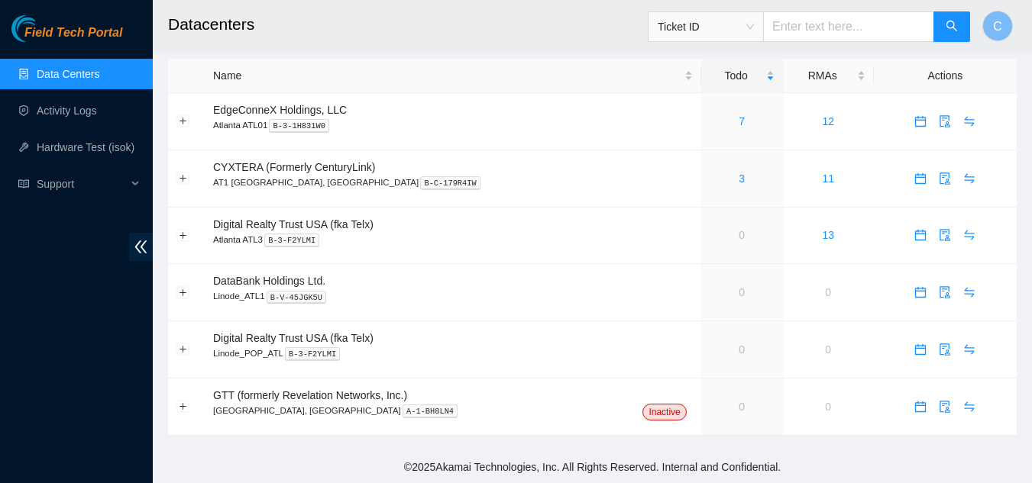
scroll to position [10, 0]
